Goal: Information Seeking & Learning: Learn about a topic

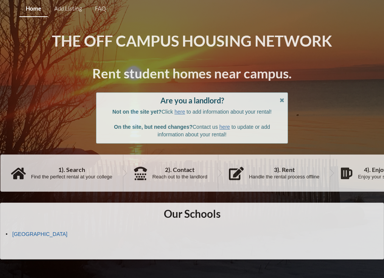
click at [34, 233] on link "[GEOGRAPHIC_DATA]" at bounding box center [39, 234] width 55 height 6
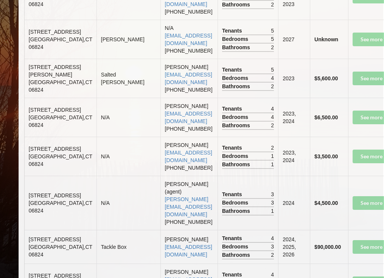
scroll to position [1656, 1]
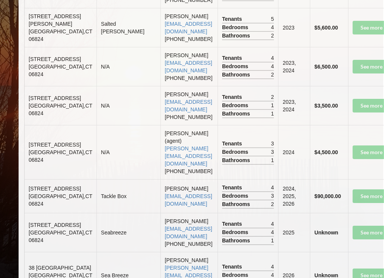
click at [278, 235] on td "2025" at bounding box center [294, 232] width 32 height 39
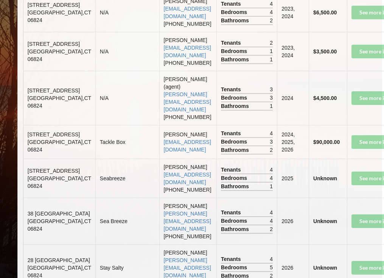
scroll to position [1710, 3]
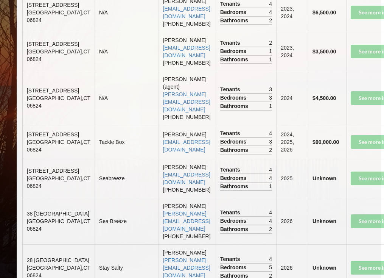
click at [359, 181] on td "See more info" at bounding box center [382, 178] width 72 height 39
click at [356, 181] on td "See more info" at bounding box center [382, 178] width 72 height 39
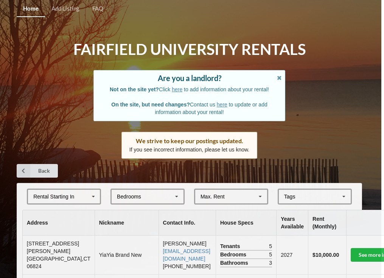
scroll to position [0, 3]
click at [222, 104] on link "here" at bounding box center [222, 104] width 11 height 6
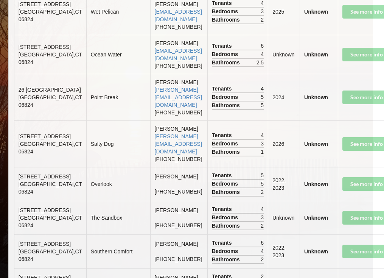
scroll to position [3819, 11]
